Goal: Task Accomplishment & Management: Understand process/instructions

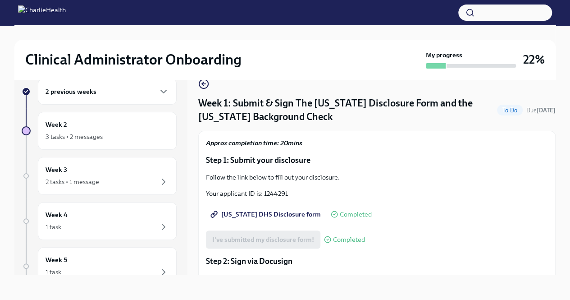
scroll to position [15, 0]
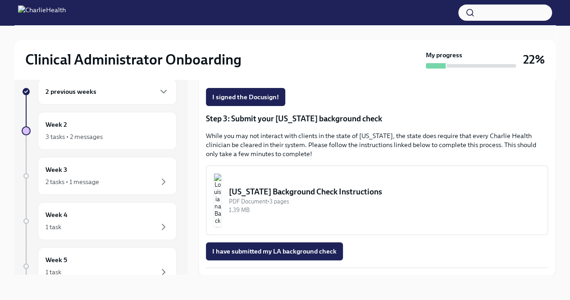
scroll to position [220, 0]
click at [293, 252] on span "I have submitted my LA background check" at bounding box center [274, 251] width 124 height 9
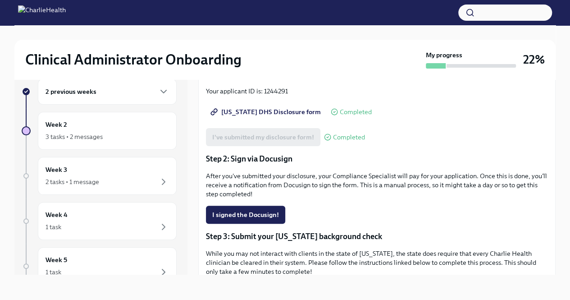
scroll to position [58, 0]
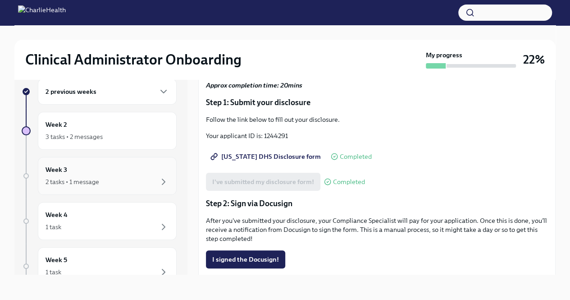
click at [138, 179] on div "2 tasks • 1 message" at bounding box center [108, 181] width 124 height 11
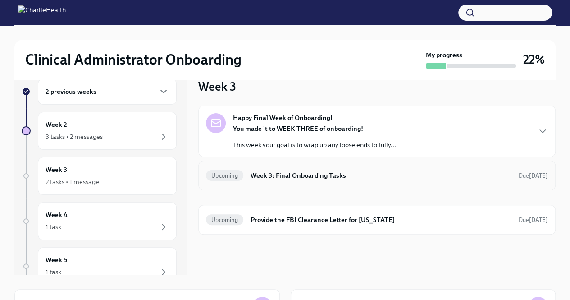
click at [278, 170] on h6 "Week 3: Final Onboarding Tasks" at bounding box center [381, 175] width 261 height 10
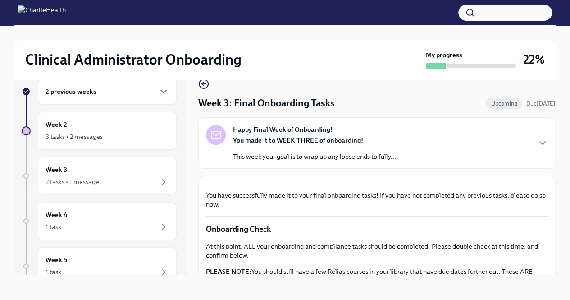
click at [267, 183] on div at bounding box center [377, 183] width 342 height 0
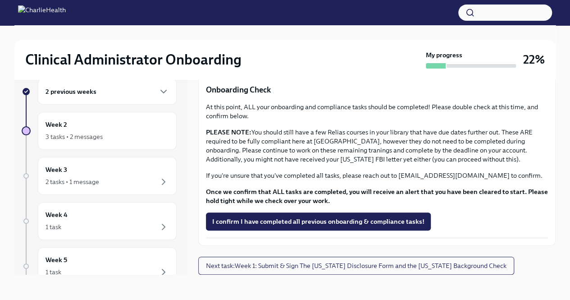
scroll to position [315, 0]
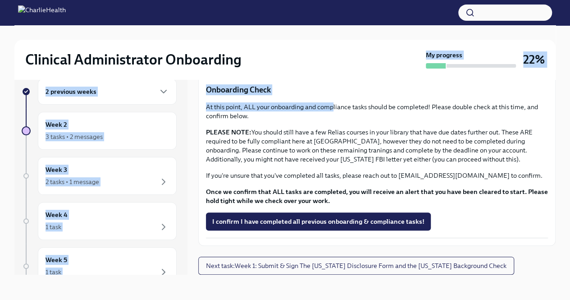
drag, startPoint x: 333, startPoint y: 91, endPoint x: 340, endPoint y: 75, distance: 16.8
click at [340, 75] on div "Clinical Administrator Onboarding My progress 22% 2 previous weeks Week 2 3 tas…" at bounding box center [285, 155] width 570 height 290
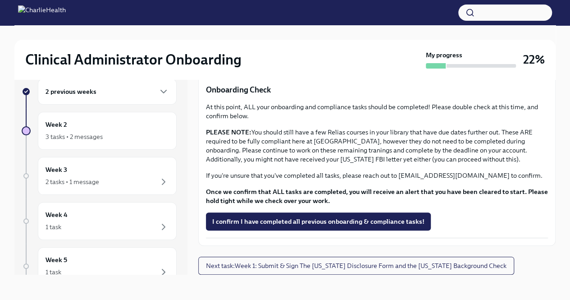
click at [292, 171] on p "If you're unsure that you've completed all tasks, please reach out to [EMAIL_AD…" at bounding box center [377, 175] width 342 height 9
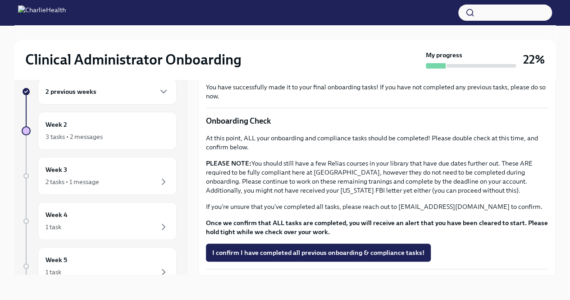
scroll to position [0, 0]
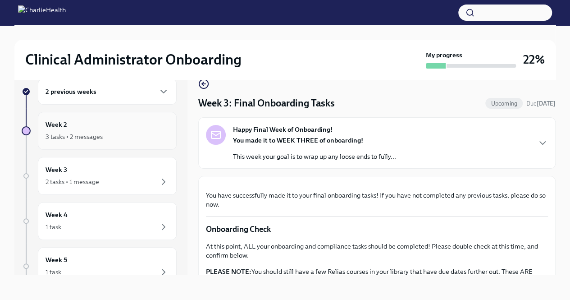
click at [141, 136] on div "3 tasks • 2 messages" at bounding box center [108, 136] width 124 height 11
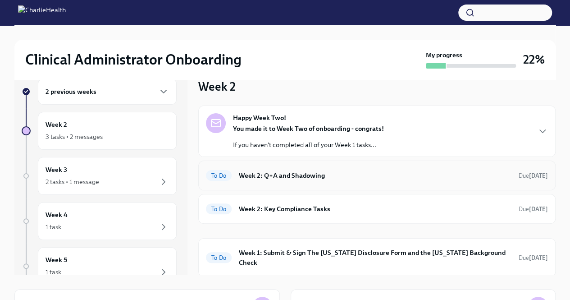
click at [276, 175] on h6 "Week 2: Q+A and Shadowing" at bounding box center [375, 175] width 273 height 10
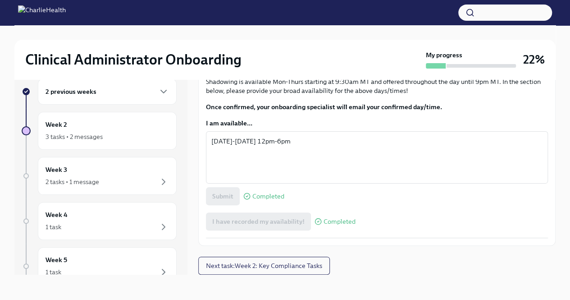
scroll to position [507, 0]
click at [492, 204] on div "You made it through Week 1 and are ready to schedule your first meetings! ✨ Pat…" at bounding box center [377, 15] width 342 height 445
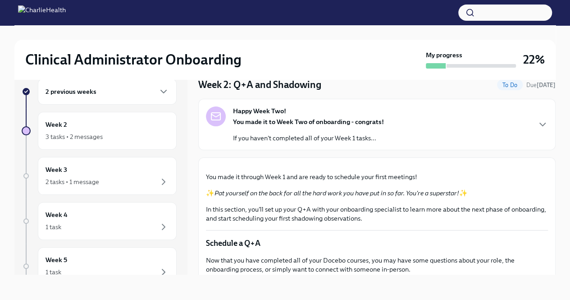
scroll to position [0, 0]
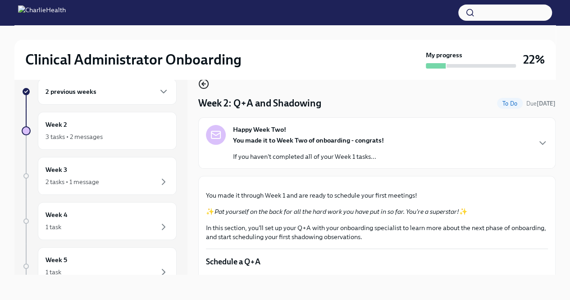
click at [203, 81] on icon "button" at bounding box center [203, 83] width 11 height 11
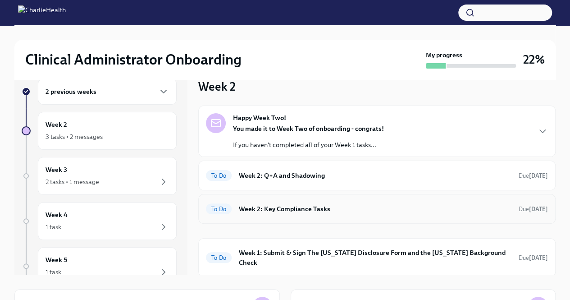
click at [339, 204] on h6 "Week 2: Key Compliance Tasks" at bounding box center [375, 209] width 273 height 10
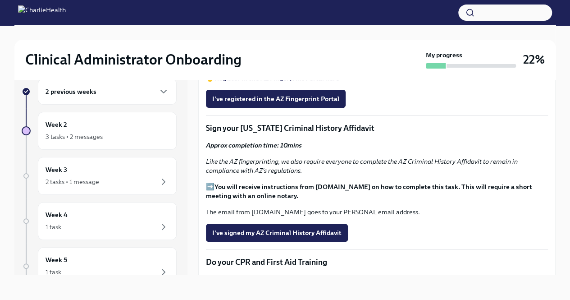
scroll to position [314, 0]
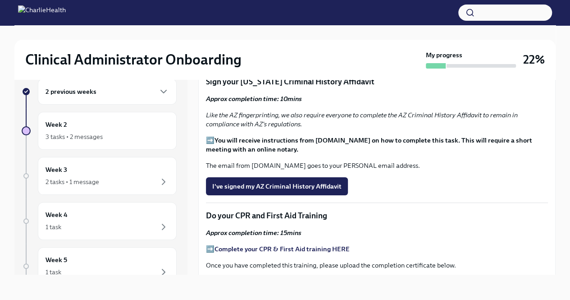
click at [289, 19] on strong "THESE instructions" at bounding box center [284, 15] width 59 height 8
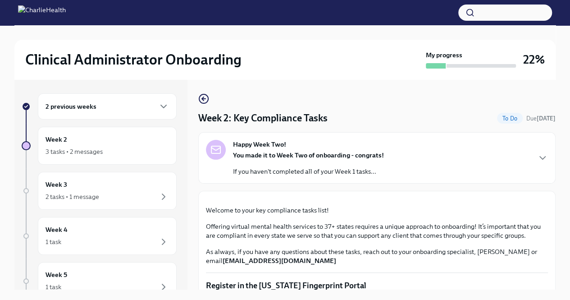
scroll to position [0, 0]
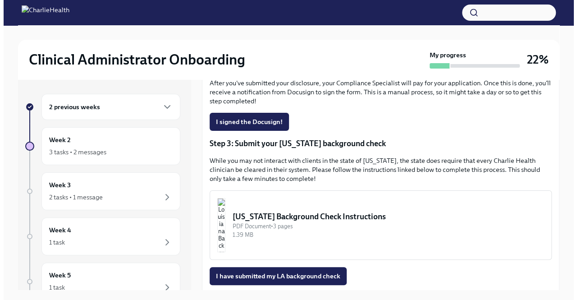
scroll to position [220, 0]
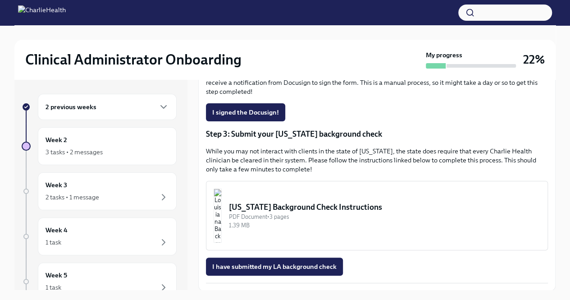
click at [222, 214] on img "button" at bounding box center [218, 215] width 8 height 54
